Goal: Information Seeking & Learning: Learn about a topic

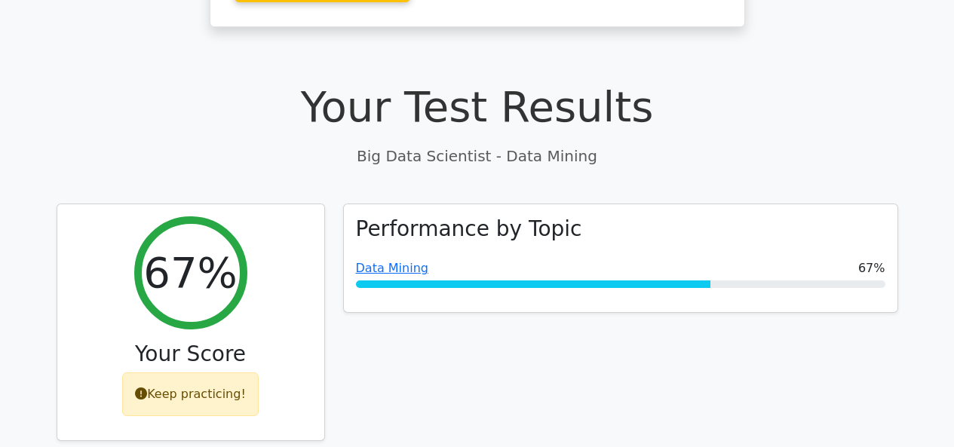
scroll to position [472, 0]
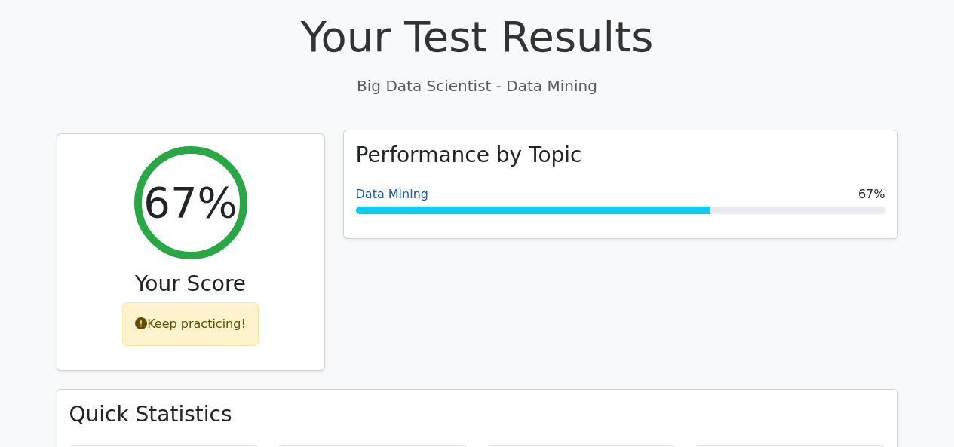
click at [395, 187] on link "Data Mining" at bounding box center [392, 194] width 72 height 14
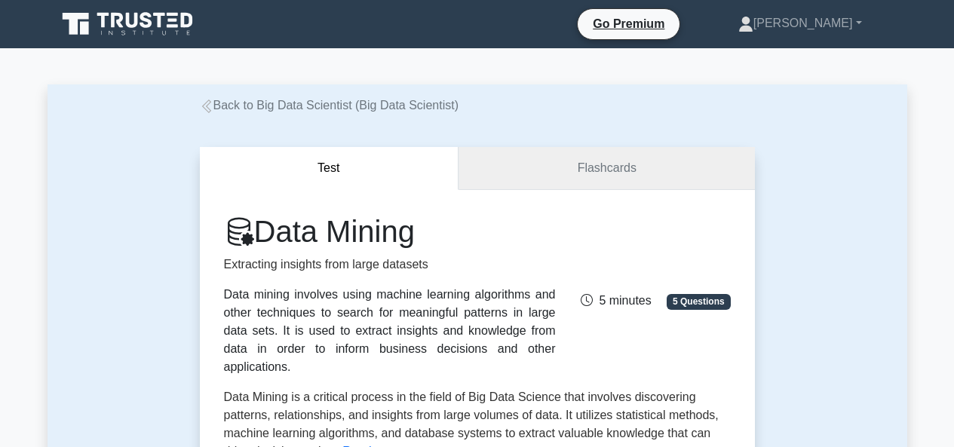
click at [560, 163] on link "Flashcards" at bounding box center [607, 168] width 296 height 43
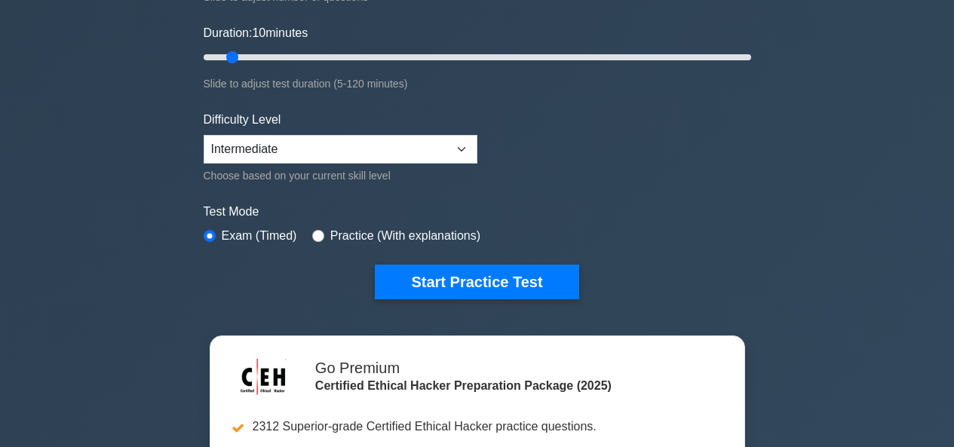
scroll to position [272, 0]
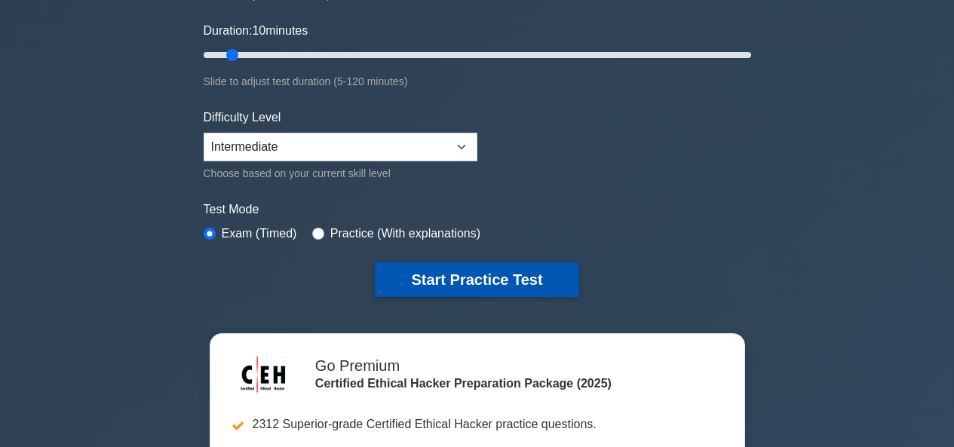
click at [524, 272] on button "Start Practice Test" at bounding box center [477, 280] width 204 height 35
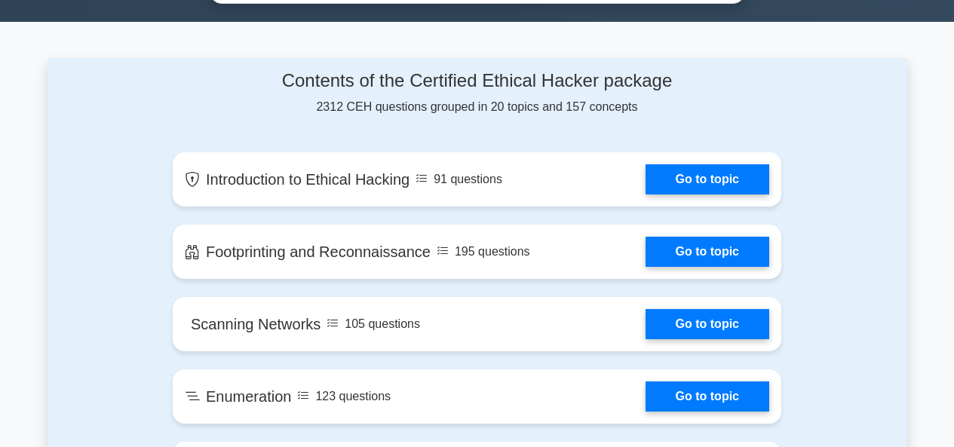
scroll to position [933, 0]
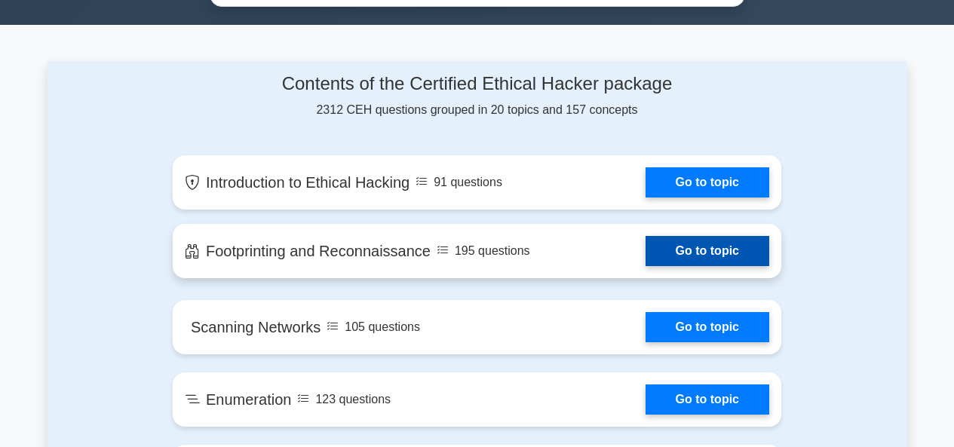
click at [733, 239] on link "Go to topic" at bounding box center [708, 251] width 124 height 30
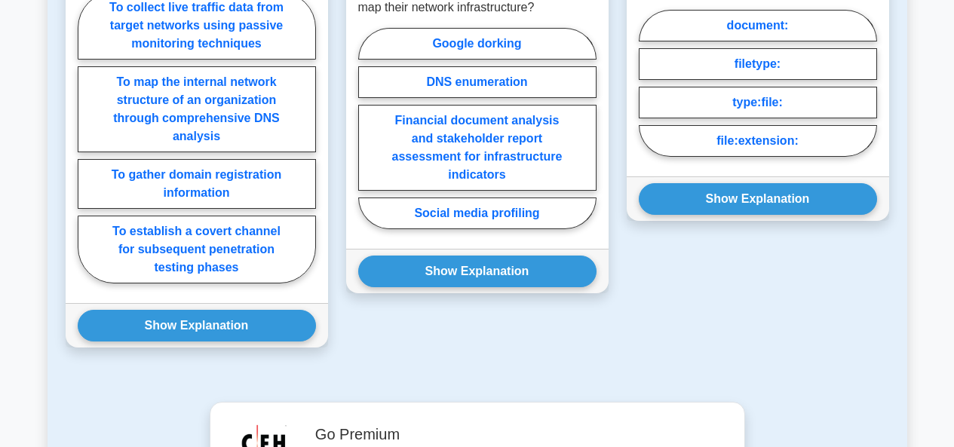
scroll to position [1026, 0]
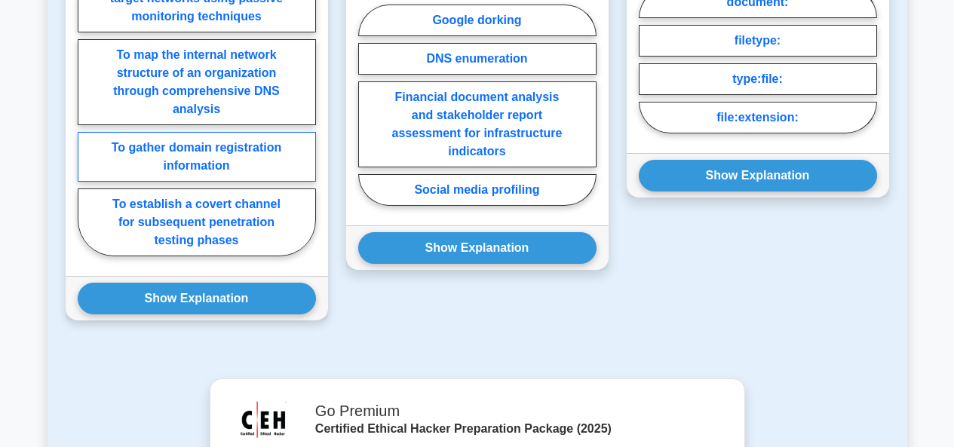
click at [207, 151] on label "To gather domain registration information" at bounding box center [197, 157] width 238 height 50
click at [88, 120] on input "To gather domain registration information" at bounding box center [83, 115] width 10 height 10
radio input "true"
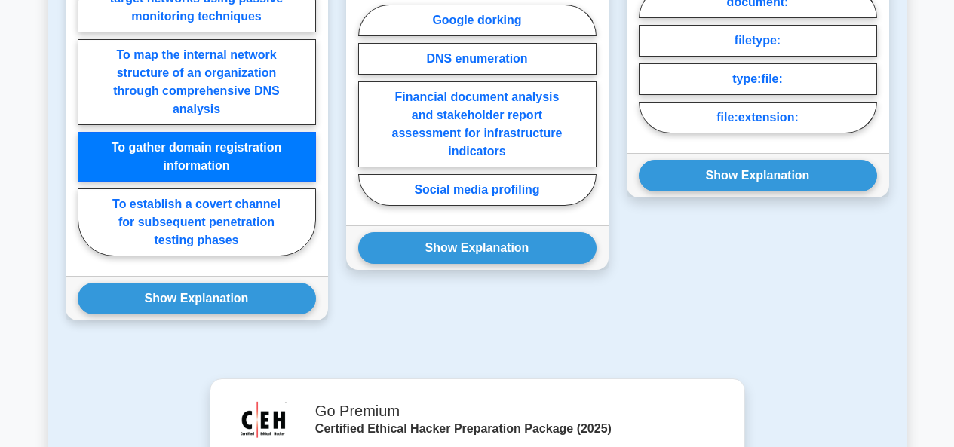
click at [78, 110] on input "To map the internal network structure of an organization through comprehensive …" at bounding box center [83, 115] width 10 height 10
radio input "true"
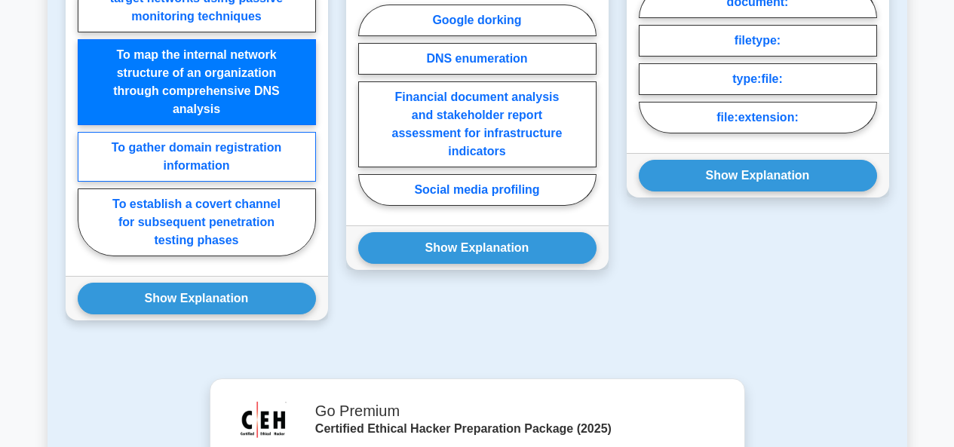
click at [78, 110] on input "To collect live traffic data from target networks using passive monitoring tech…" at bounding box center [83, 115] width 10 height 10
radio input "true"
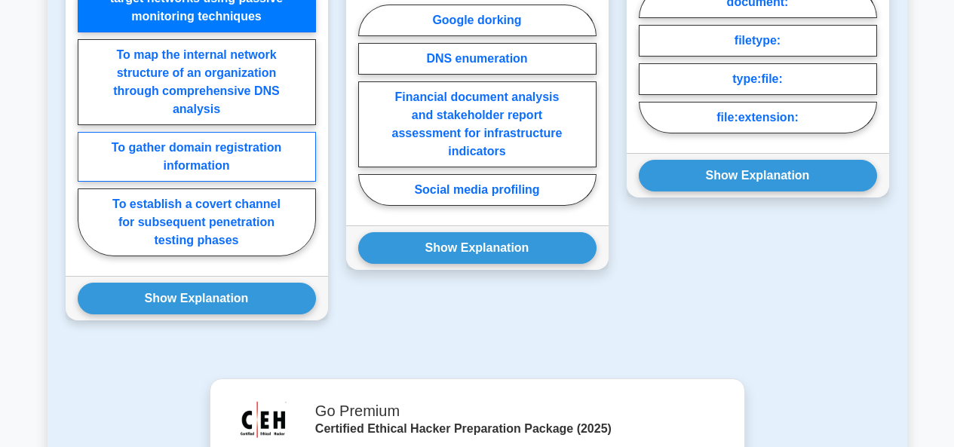
click at [78, 110] on input "To establish a covert channel for subsequent penetration testing phases" at bounding box center [83, 115] width 10 height 10
radio input "true"
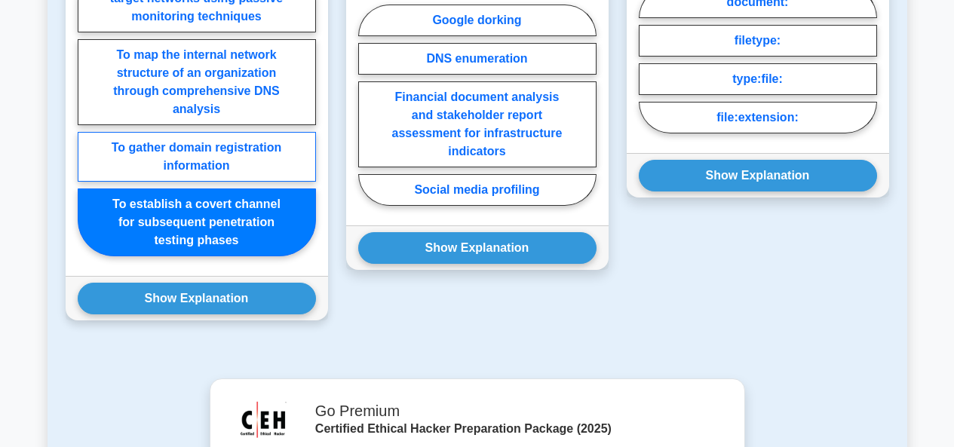
click at [207, 151] on label "To gather domain registration information" at bounding box center [197, 157] width 238 height 50
click at [88, 120] on input "To gather domain registration information" at bounding box center [83, 115] width 10 height 10
radio input "true"
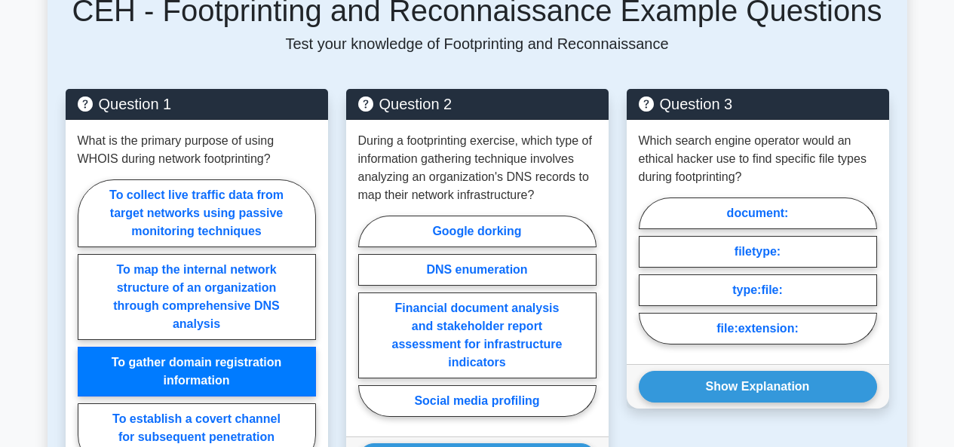
scroll to position [815, 0]
click at [78, 325] on input "To establish a covert channel for subsequent penetration testing phases" at bounding box center [83, 330] width 10 height 10
radio input "true"
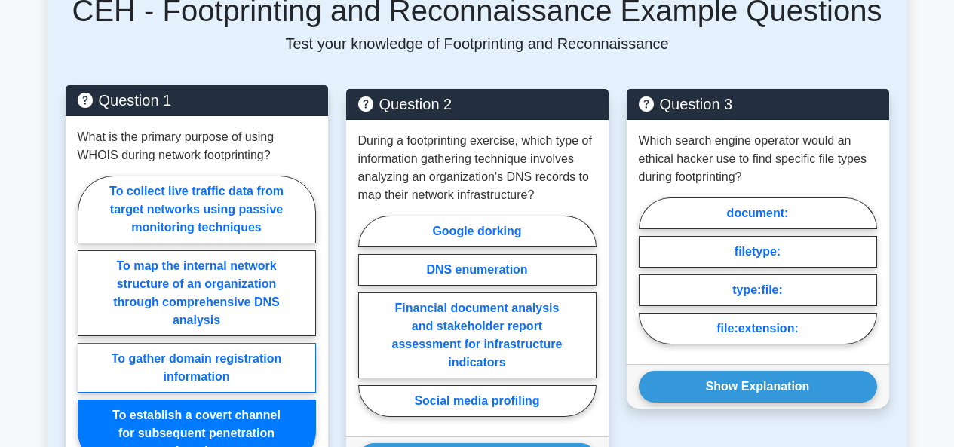
click at [259, 361] on label "To gather domain registration information" at bounding box center [197, 368] width 238 height 50
click at [88, 331] on input "To gather domain registration information" at bounding box center [83, 326] width 10 height 10
radio input "true"
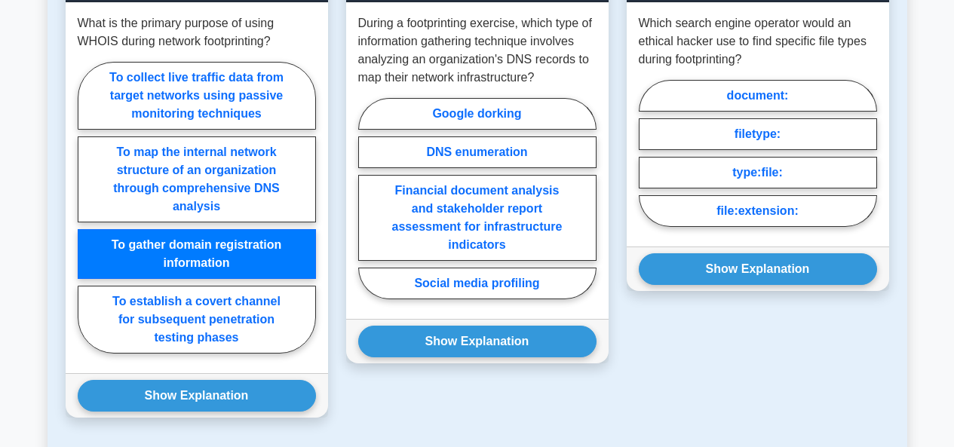
scroll to position [935, 0]
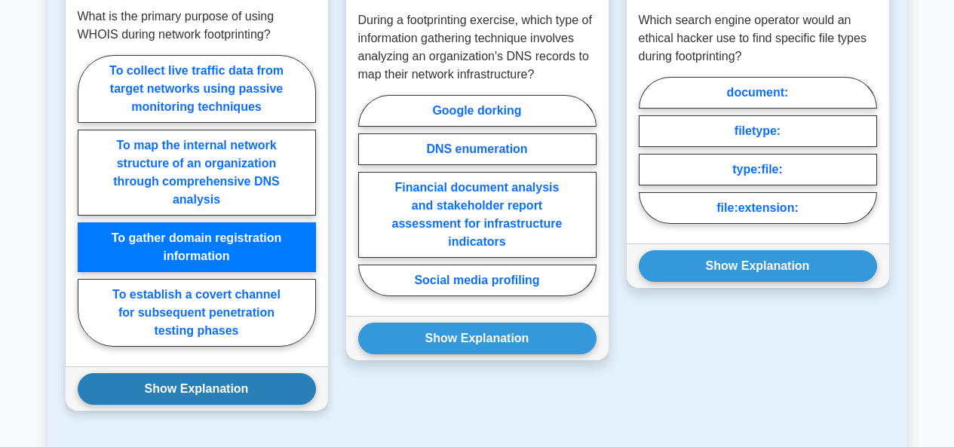
click at [253, 393] on button "Show Explanation" at bounding box center [197, 389] width 238 height 32
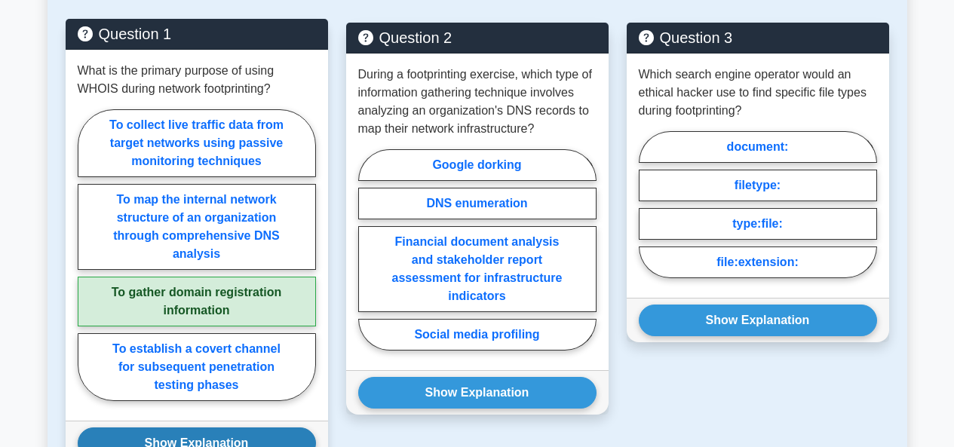
scroll to position [905, 0]
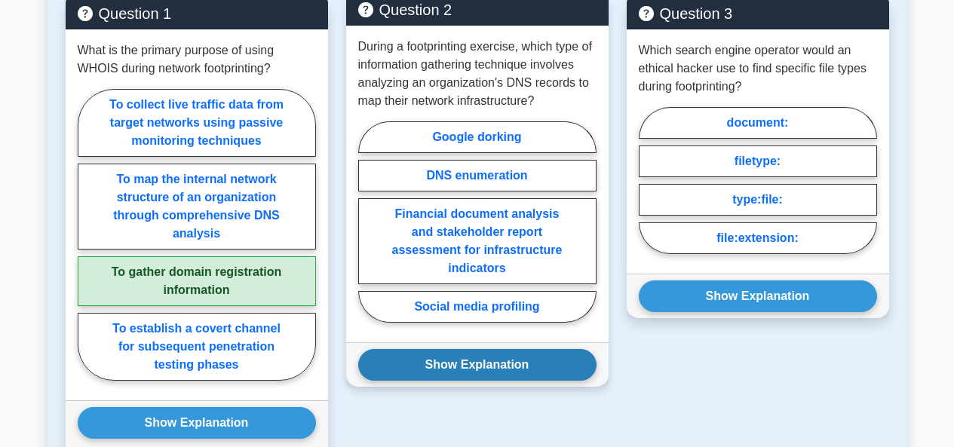
click at [505, 368] on button "Show Explanation" at bounding box center [477, 365] width 238 height 32
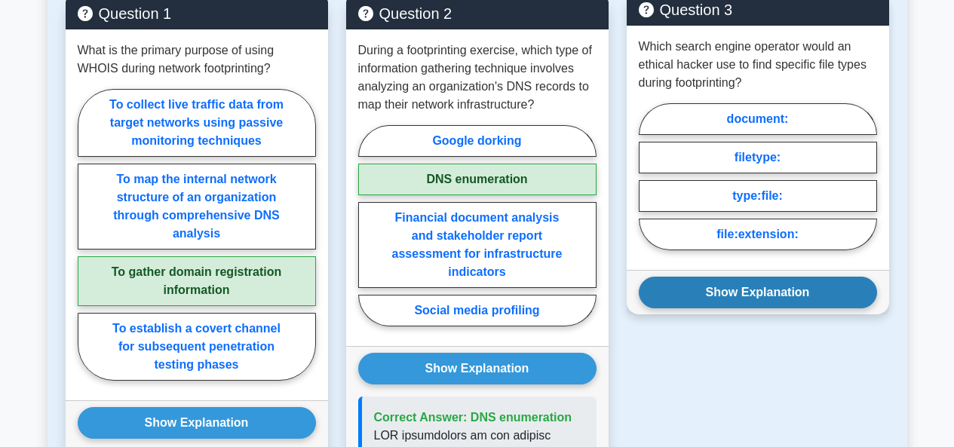
click at [705, 283] on button "Show Explanation" at bounding box center [758, 293] width 238 height 32
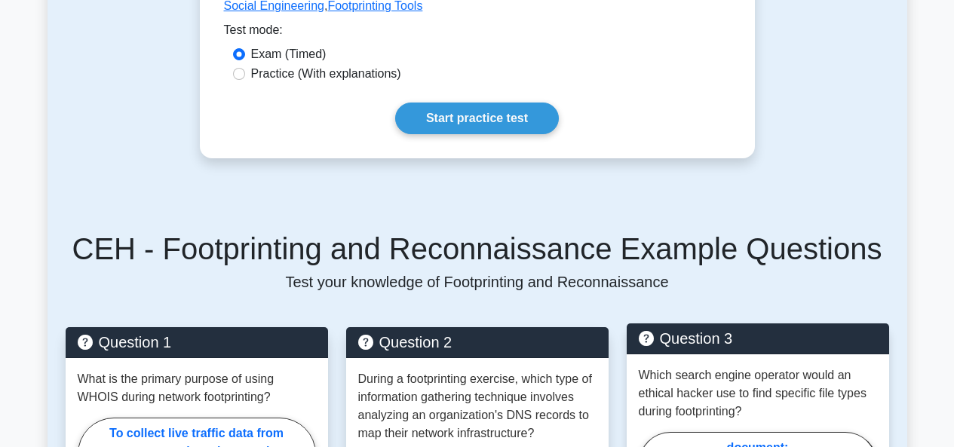
scroll to position [573, 0]
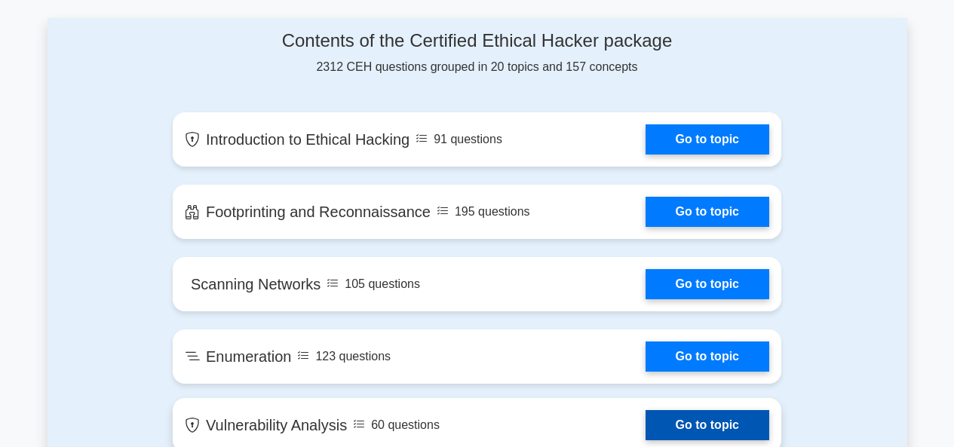
scroll to position [963, 0]
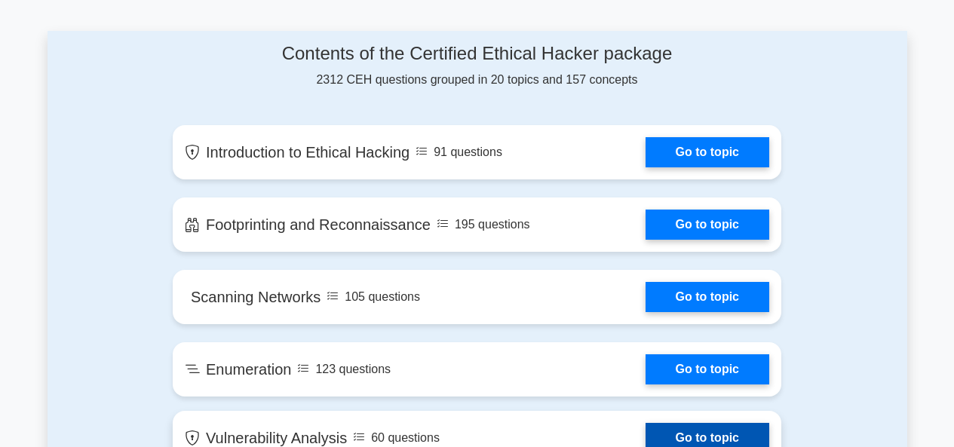
click at [217, 72] on div "Contents of the Certified Ethical Hacker package 2312 CEH questions grouped in …" at bounding box center [477, 66] width 609 height 46
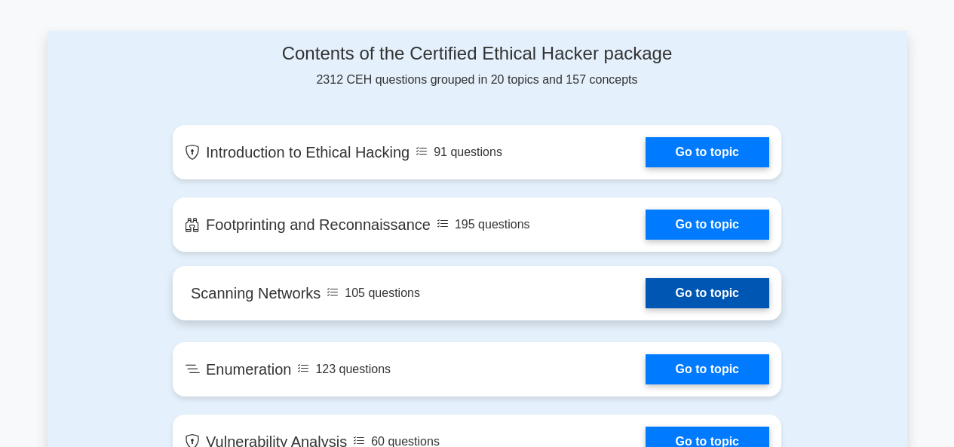
click at [706, 296] on link "Go to topic" at bounding box center [708, 293] width 124 height 30
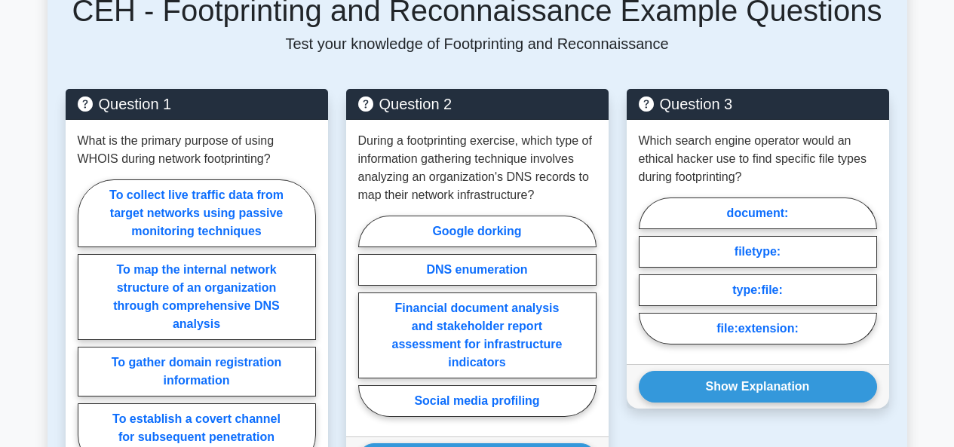
scroll to position [845, 0]
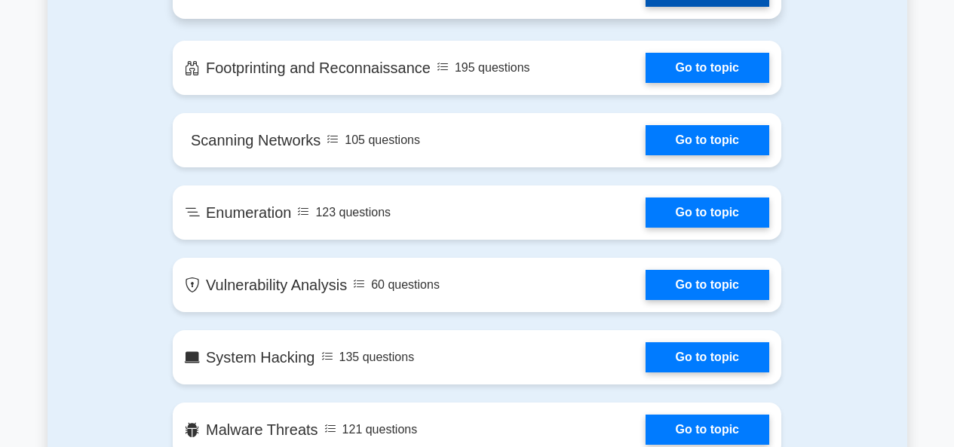
scroll to position [1144, 0]
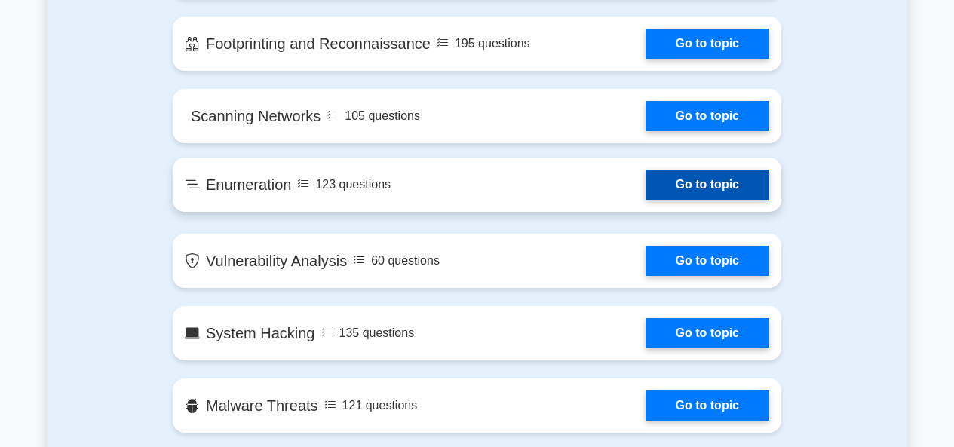
click at [646, 194] on link "Go to topic" at bounding box center [708, 185] width 124 height 30
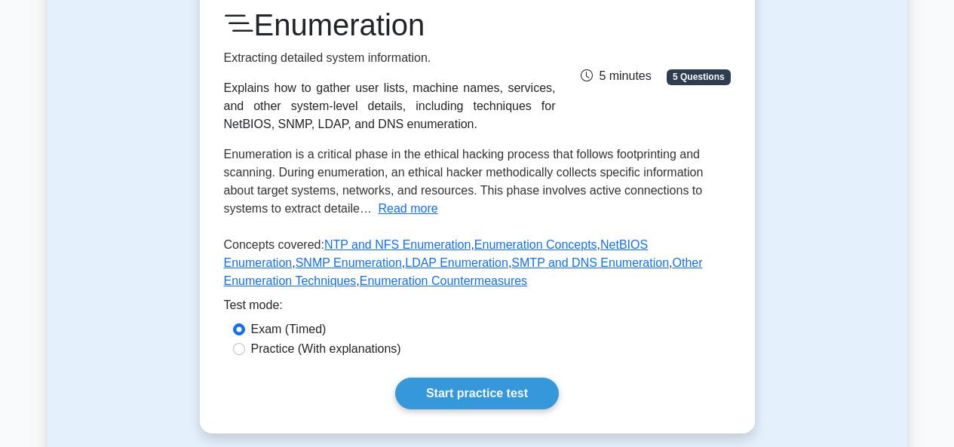
scroll to position [211, 0]
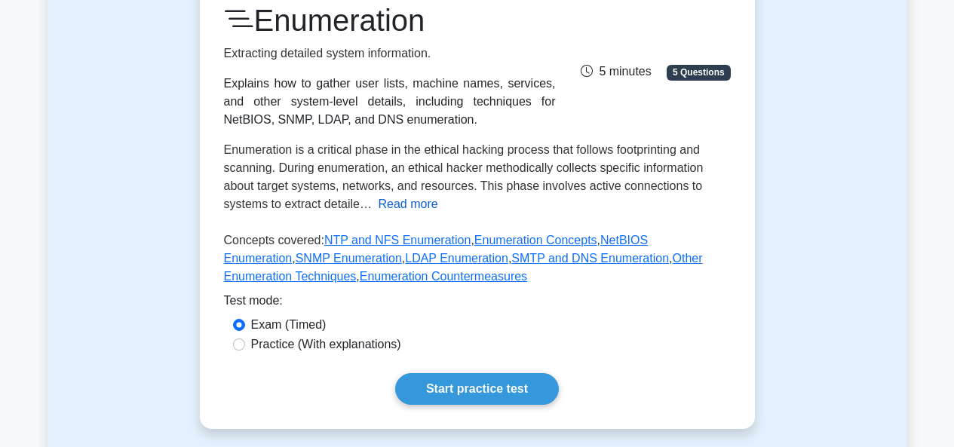
click at [401, 210] on button "Read more" at bounding box center [408, 204] width 60 height 18
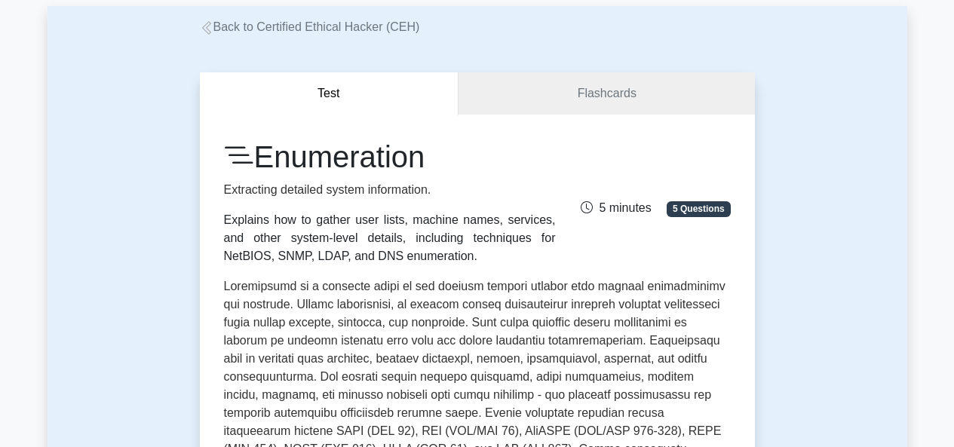
scroll to position [0, 0]
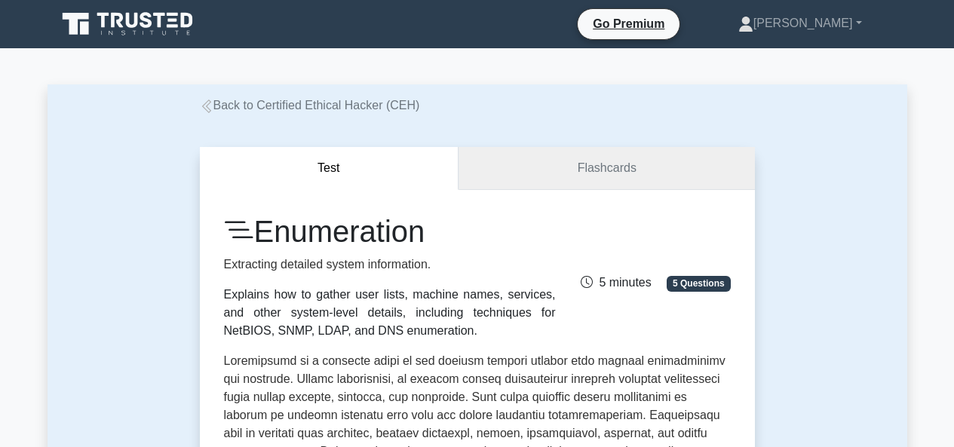
click at [621, 169] on link "Flashcards" at bounding box center [607, 168] width 296 height 43
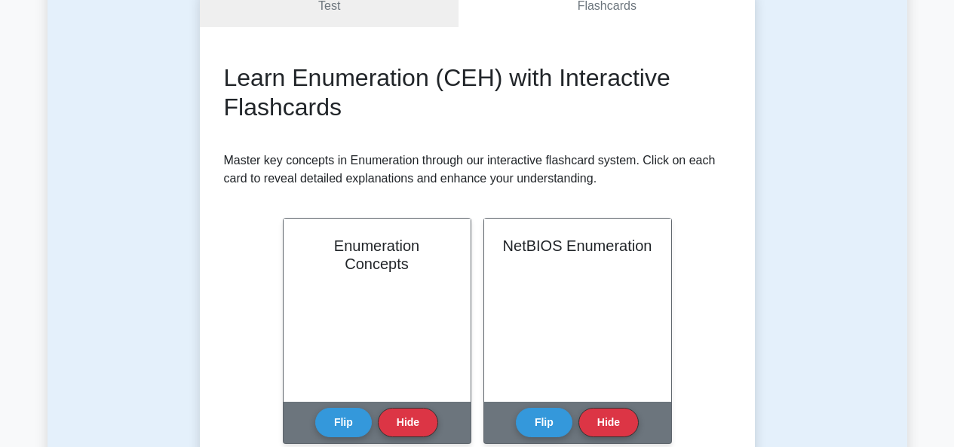
scroll to position [302, 0]
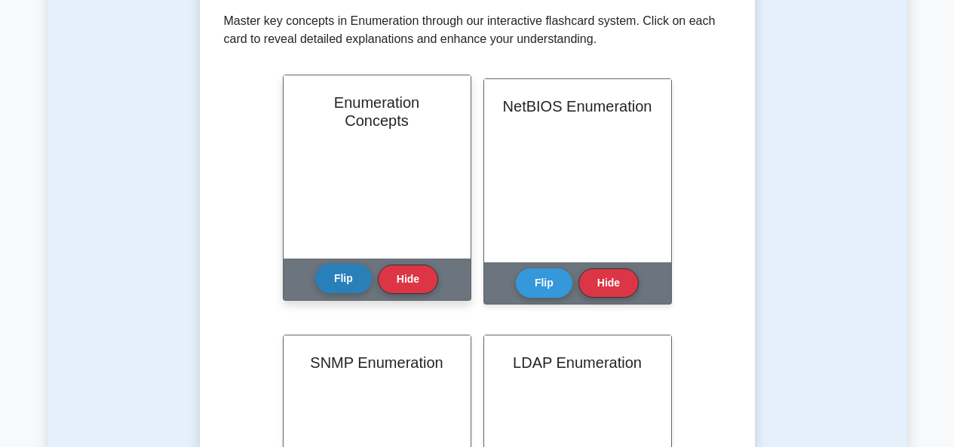
click at [347, 281] on button "Flip" at bounding box center [343, 278] width 57 height 29
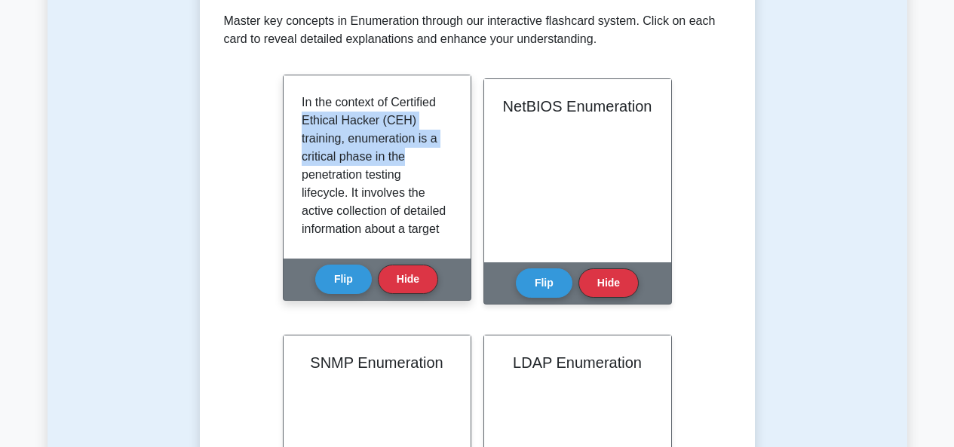
drag, startPoint x: 453, startPoint y: 106, endPoint x: 438, endPoint y: 146, distance: 43.4
click at [438, 149] on div "In the context of Certified Ethical Hacker (CEH) training, enumeration is a cri…" at bounding box center [377, 166] width 187 height 183
click at [438, 134] on p "In the context of Certified Ethical Hacker (CEH) training, enumeration is a cri…" at bounding box center [374, 257] width 145 height 326
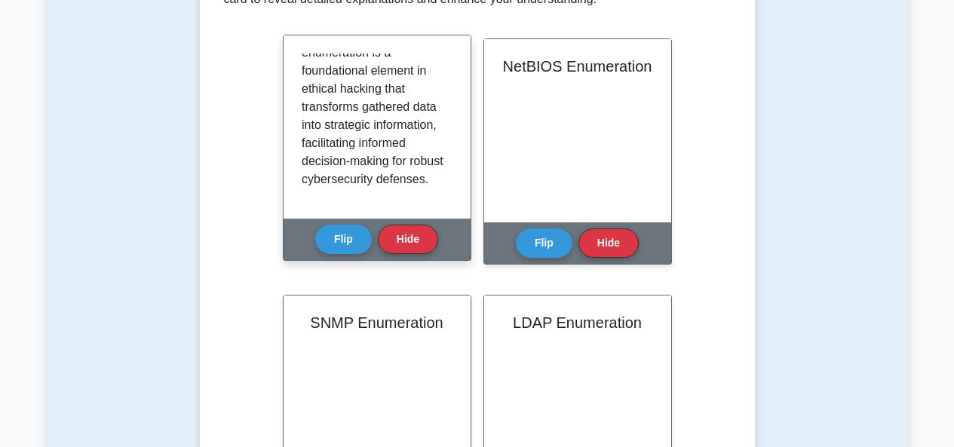
scroll to position [1838, 0]
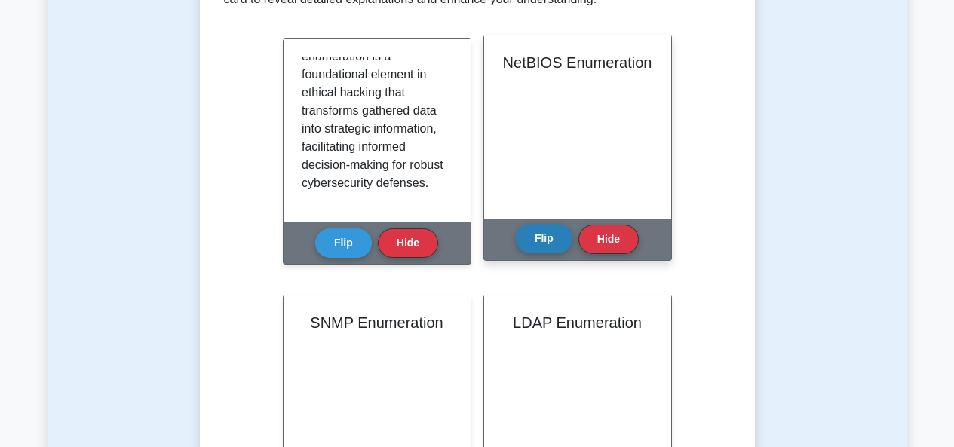
click at [535, 241] on button "Flip" at bounding box center [544, 238] width 57 height 29
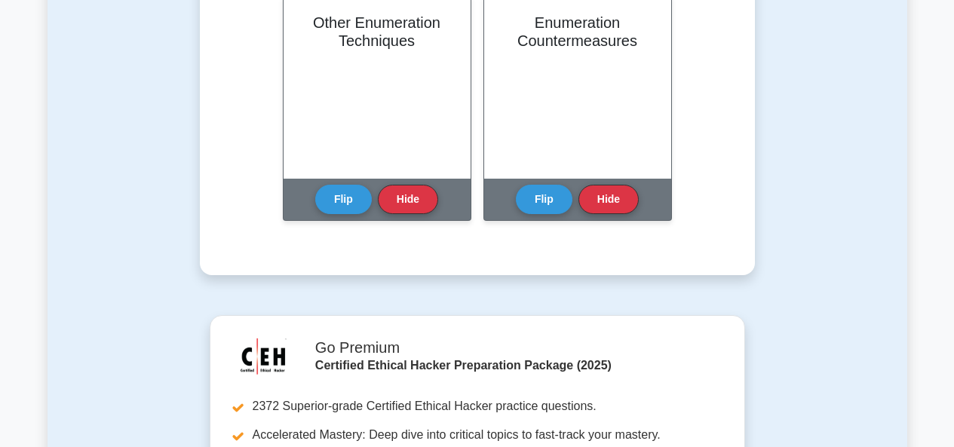
scroll to position [1156, 0]
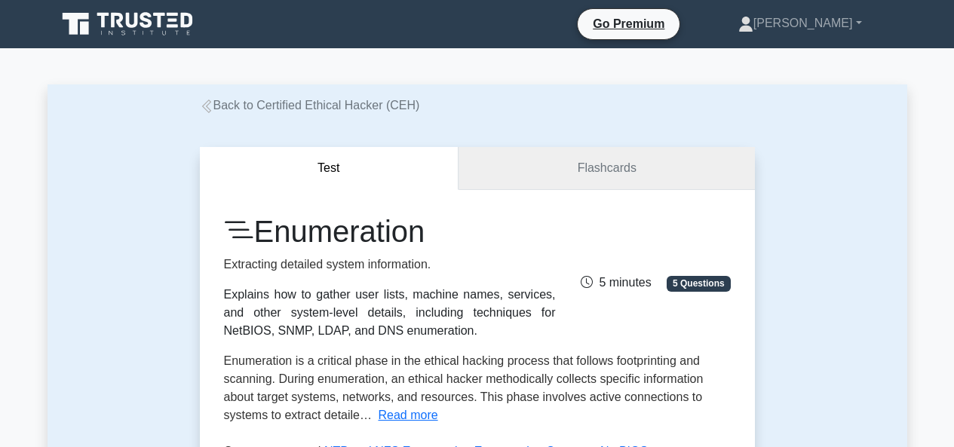
click at [547, 178] on link "Flashcards" at bounding box center [607, 168] width 296 height 43
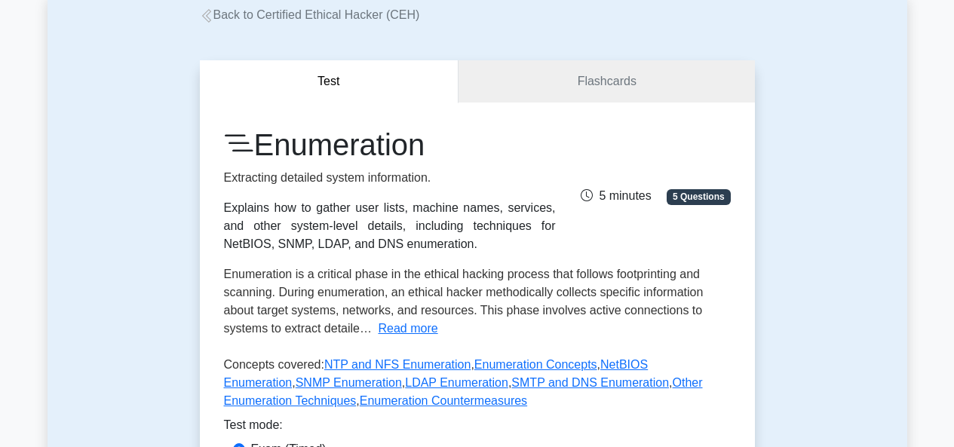
scroll to position [121, 0]
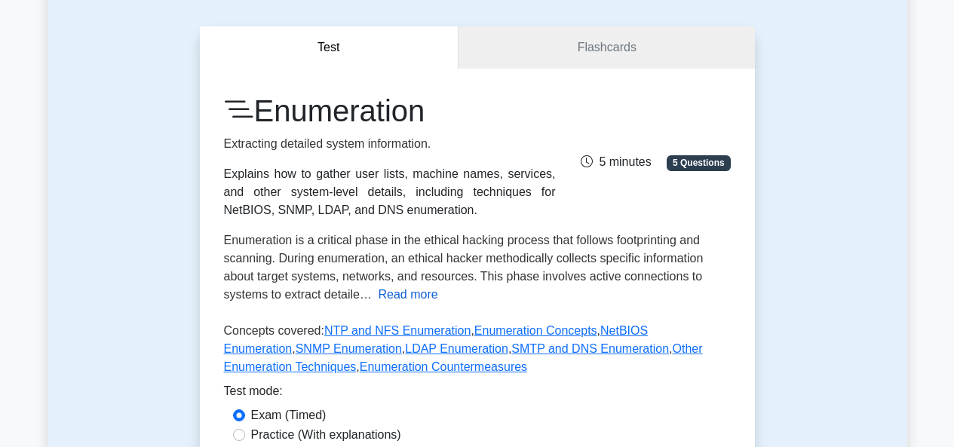
click at [389, 291] on button "Read more" at bounding box center [408, 295] width 60 height 18
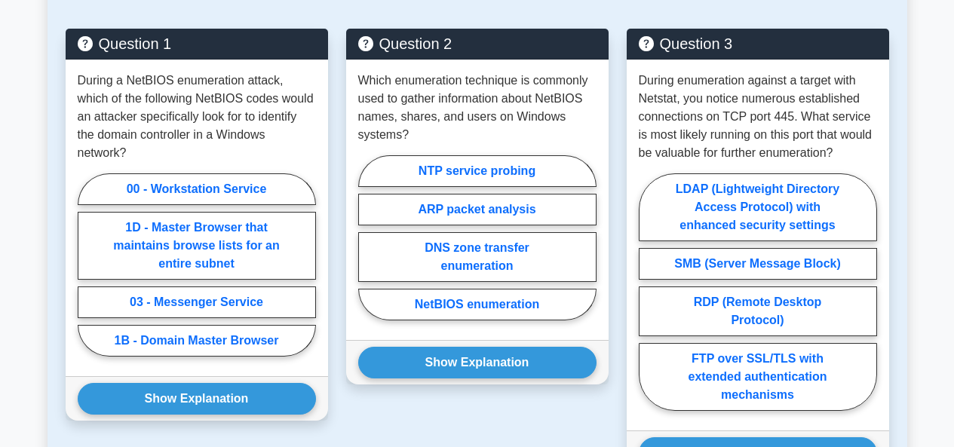
scroll to position [1147, 0]
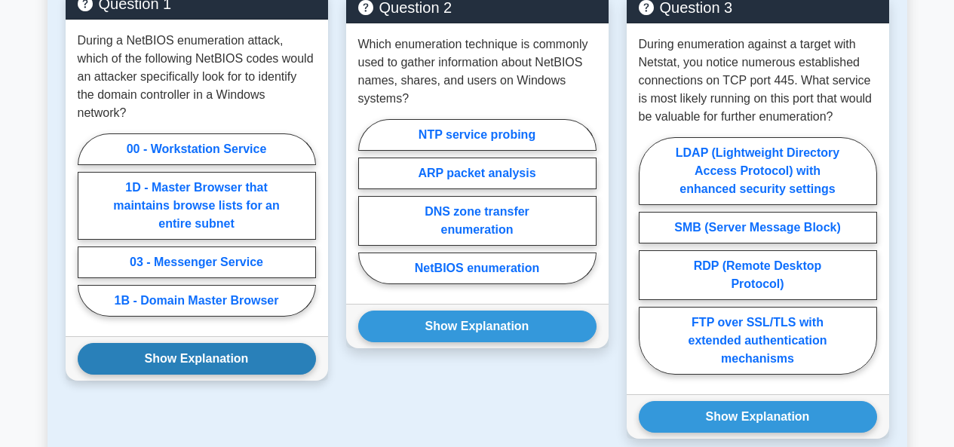
click at [226, 343] on button "Show Explanation" at bounding box center [197, 359] width 238 height 32
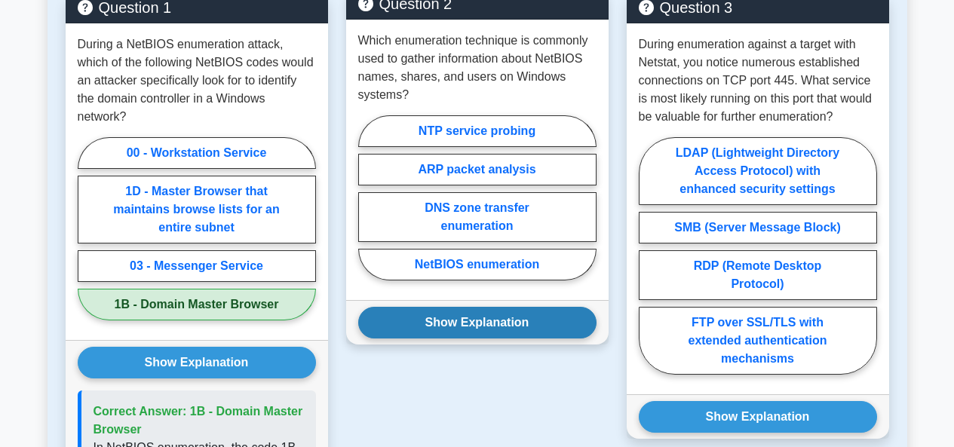
click at [487, 326] on button "Show Explanation" at bounding box center [477, 323] width 238 height 32
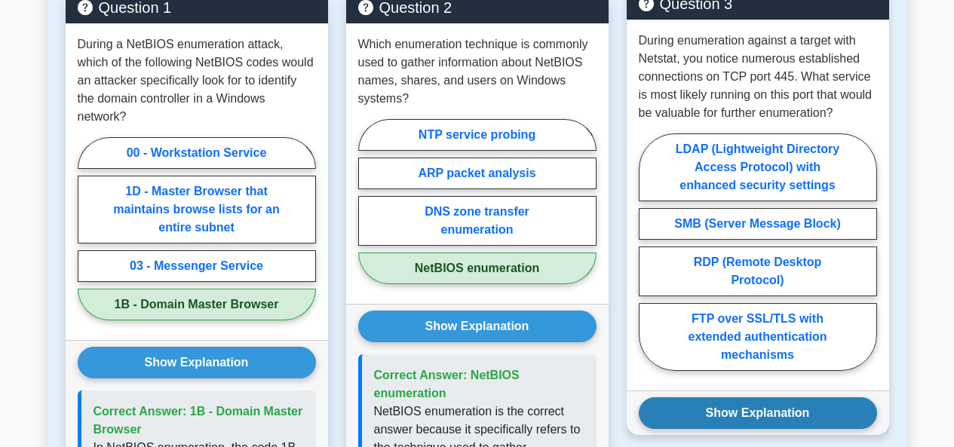
click at [761, 416] on button "Show Explanation" at bounding box center [758, 414] width 238 height 32
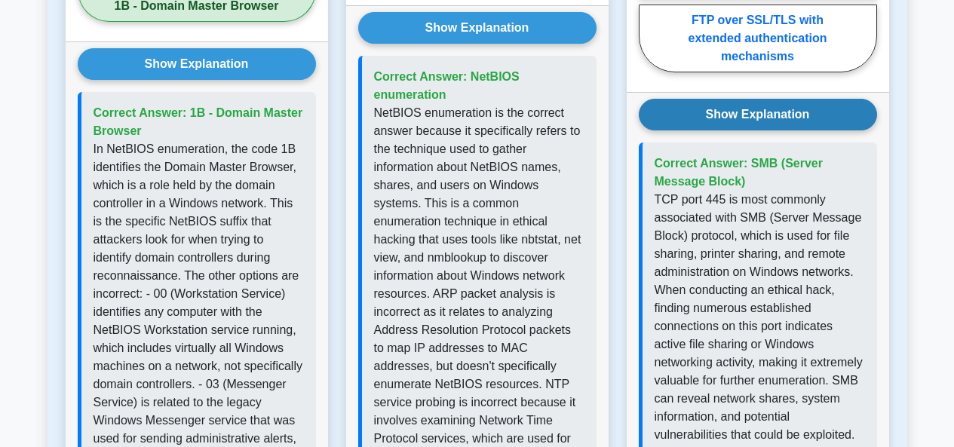
scroll to position [1448, 0]
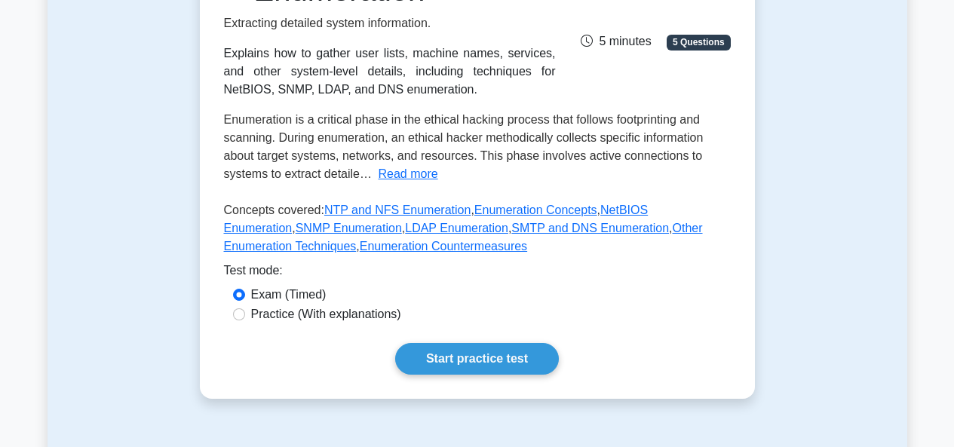
scroll to position [211, 0]
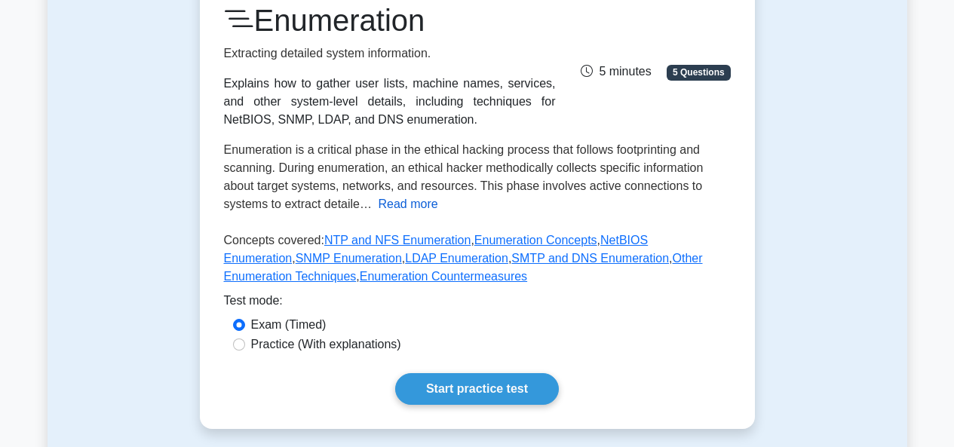
click at [416, 203] on button "Read more" at bounding box center [408, 204] width 60 height 18
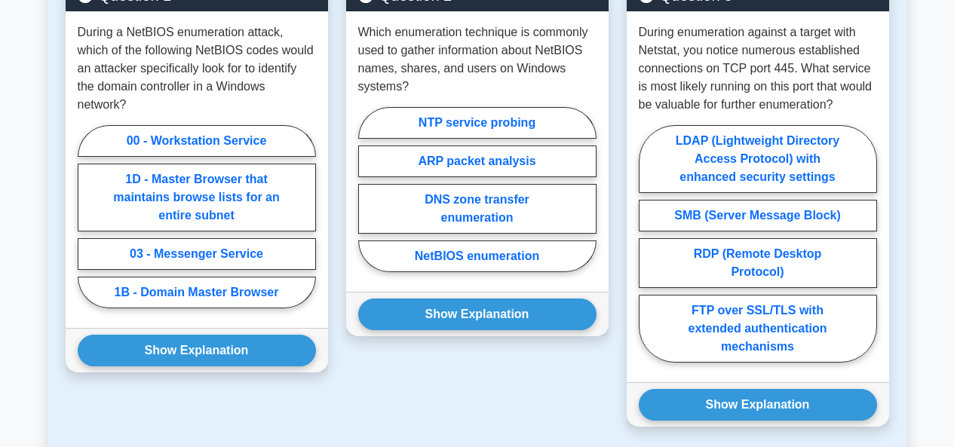
scroll to position [1166, 0]
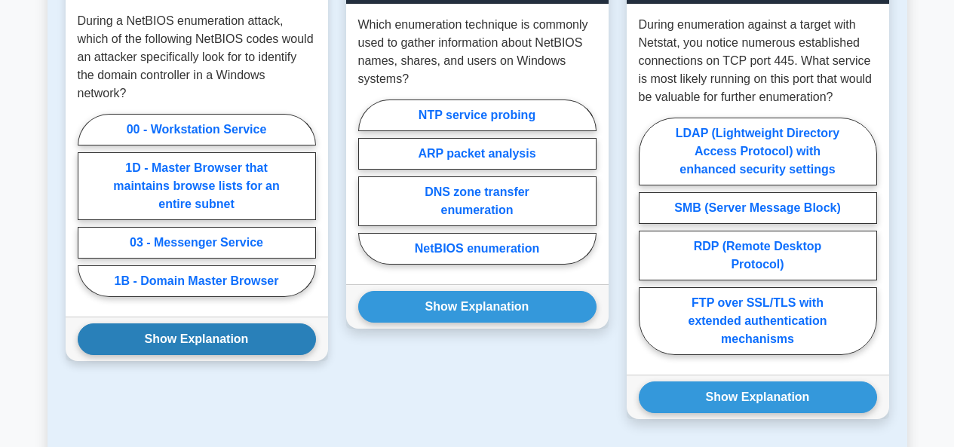
click at [269, 324] on button "Show Explanation" at bounding box center [197, 340] width 238 height 32
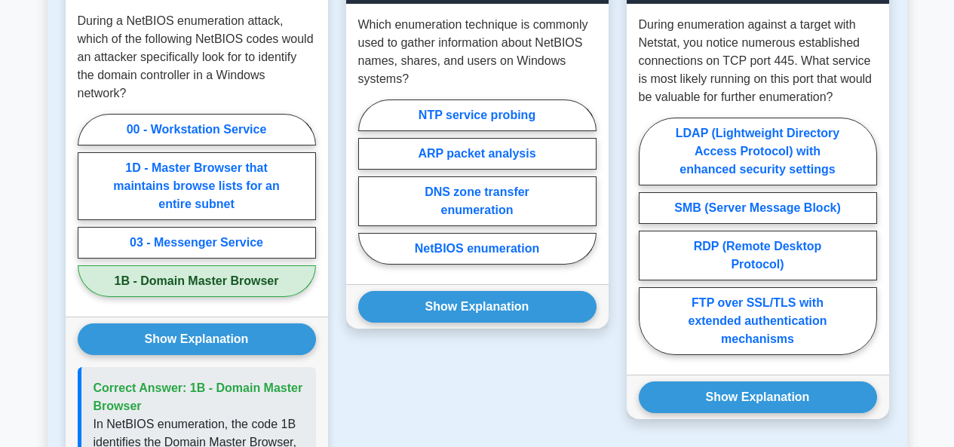
drag, startPoint x: 269, startPoint y: 312, endPoint x: 187, endPoint y: 447, distance: 157.4
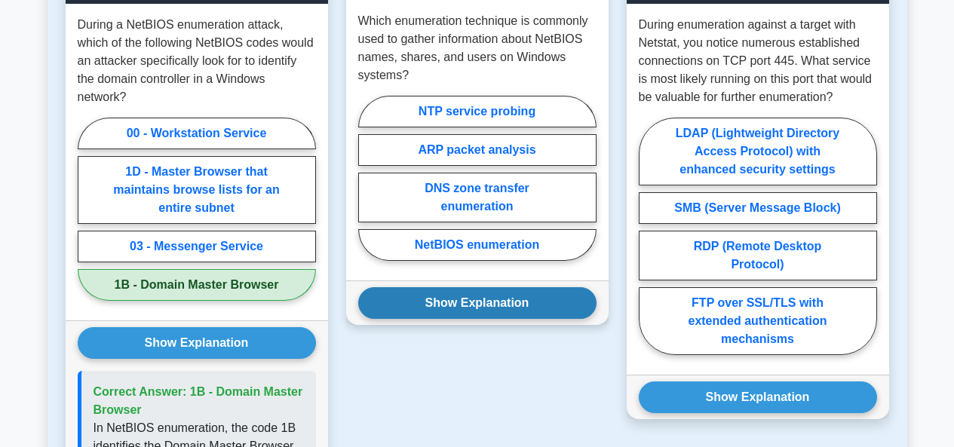
click at [456, 306] on button "Show Explanation" at bounding box center [477, 303] width 238 height 32
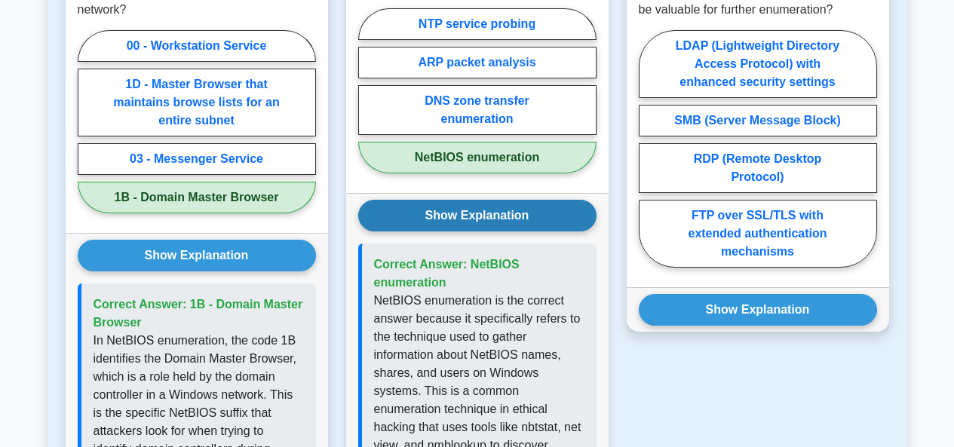
scroll to position [1227, 0]
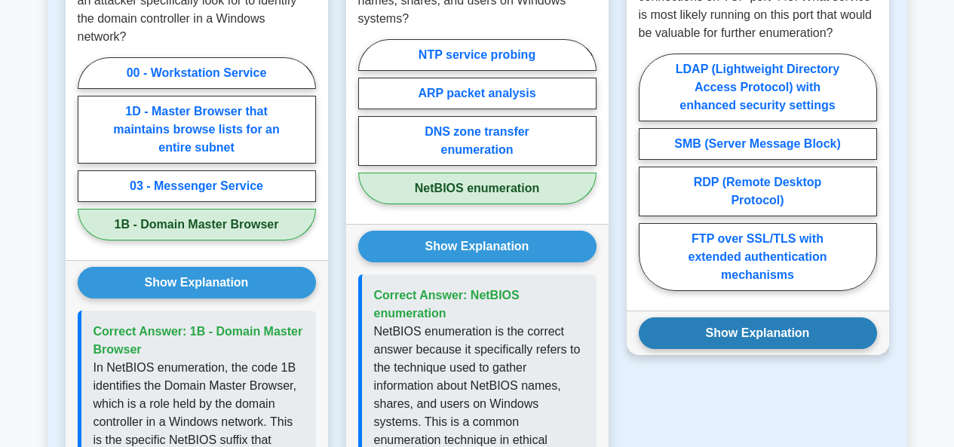
click at [696, 330] on button "Show Explanation" at bounding box center [758, 334] width 238 height 32
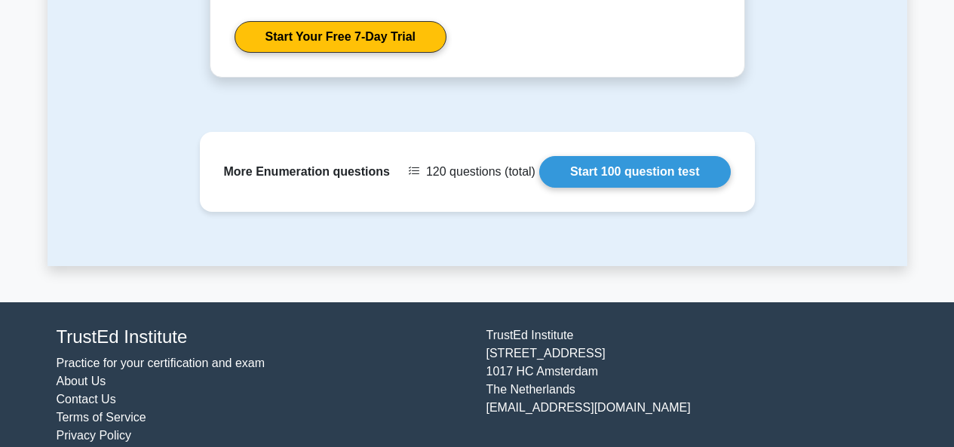
scroll to position [2408, 0]
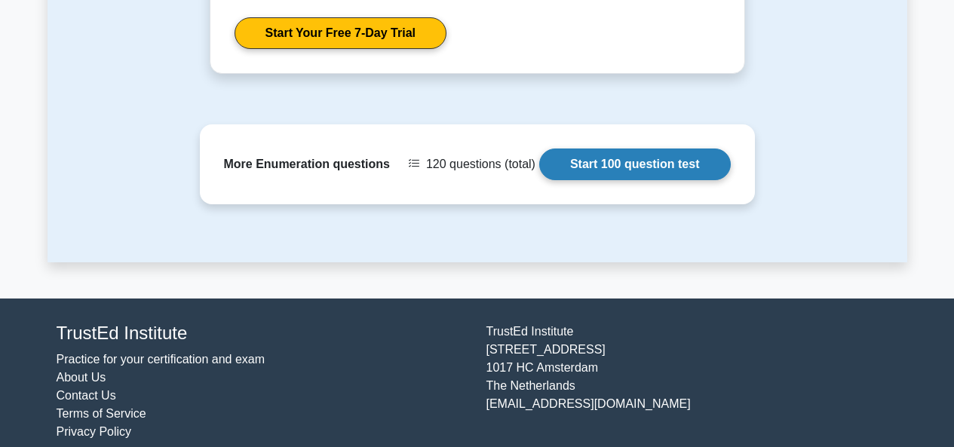
click at [637, 149] on link "Start 100 question test" at bounding box center [635, 165] width 192 height 32
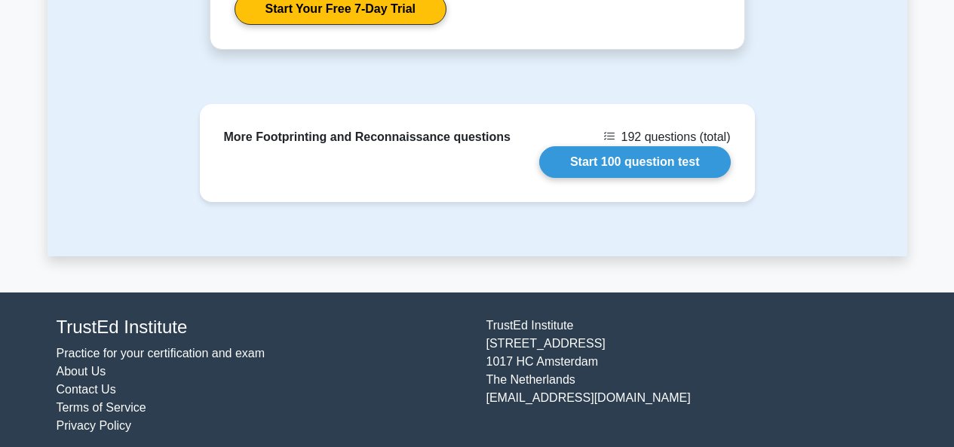
scroll to position [1660, 0]
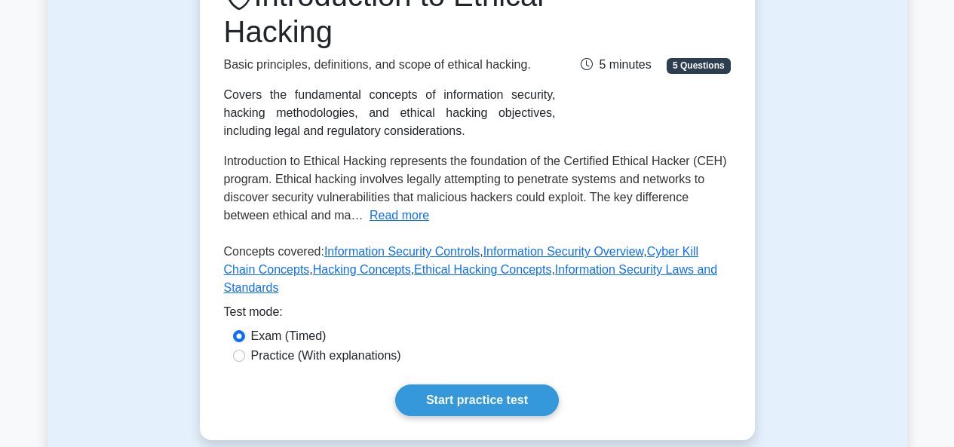
scroll to position [241, 0]
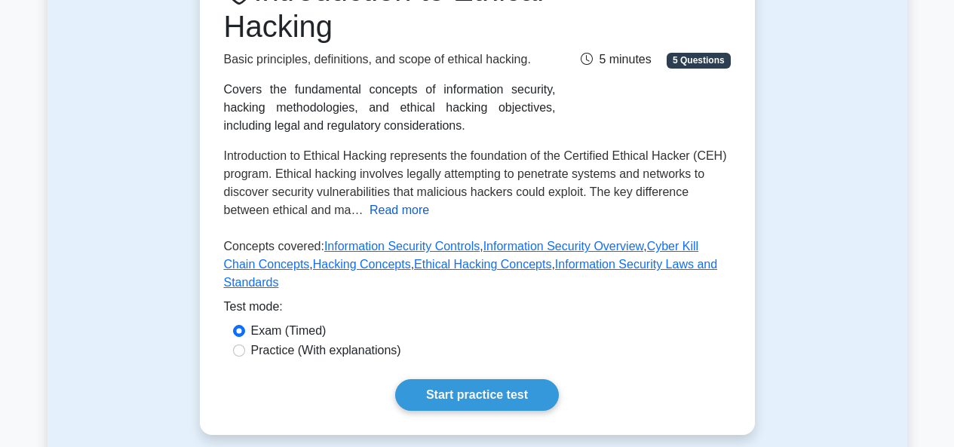
click at [395, 207] on button "Read more" at bounding box center [400, 210] width 60 height 18
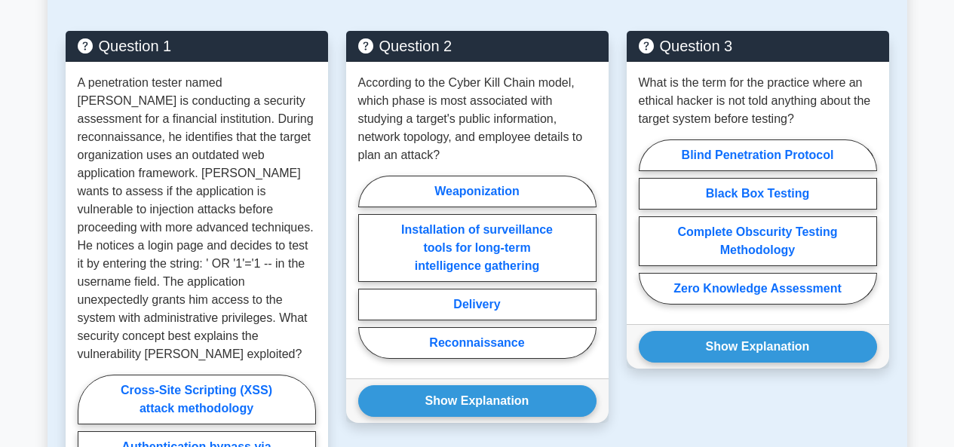
scroll to position [1086, 0]
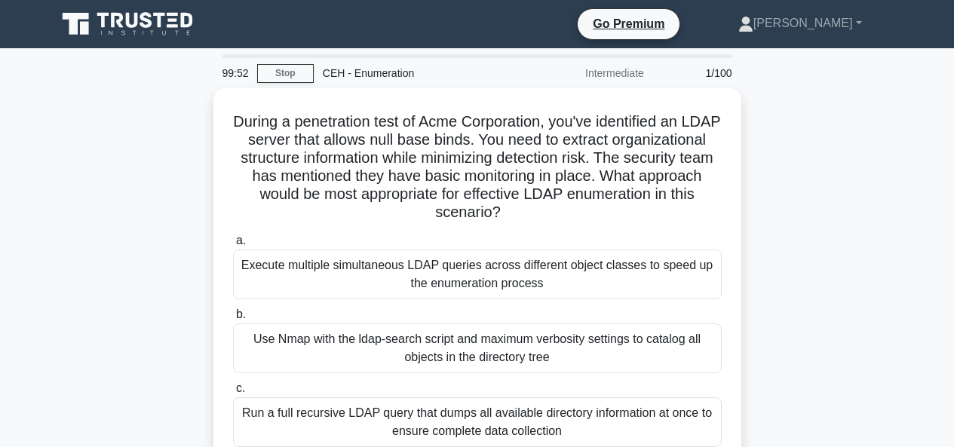
click at [637, 144] on h5 "During a penetration test of Acme Corporation, you've identified an LDAP server…" at bounding box center [478, 167] width 492 height 110
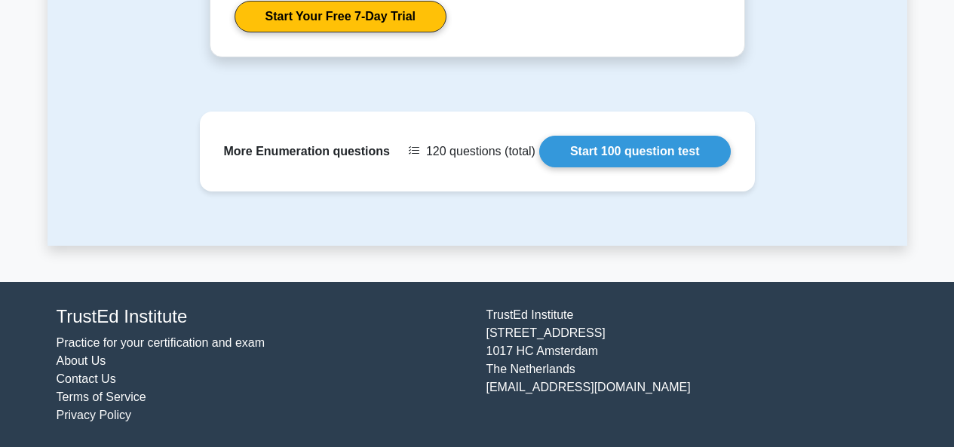
scroll to position [1593, 0]
